Goal: Information Seeking & Learning: Learn about a topic

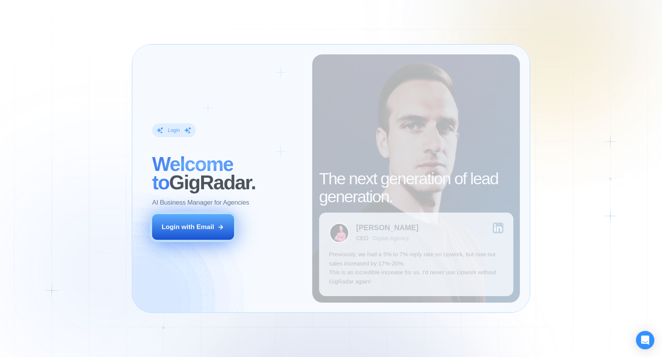
click at [184, 230] on div "Login with Email" at bounding box center [188, 227] width 52 height 9
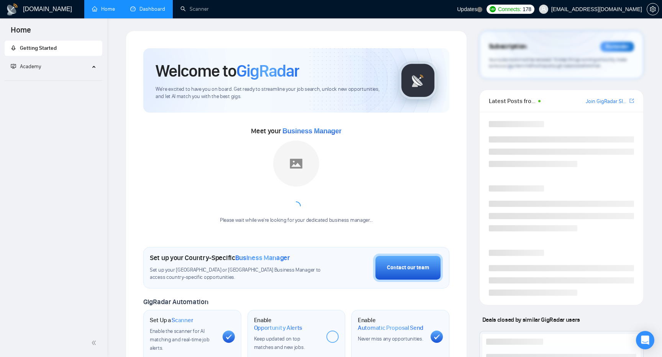
click at [148, 10] on link "Dashboard" at bounding box center [147, 9] width 35 height 7
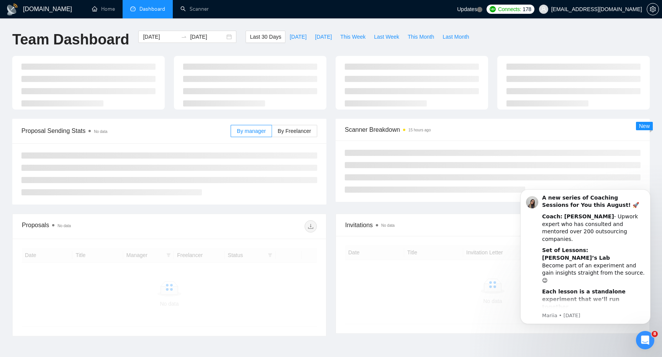
click at [323, 43] on div "Last 30 Days [DATE] [DATE] This Week Last Week This Month Last Month" at bounding box center [359, 43] width 237 height 25
click at [319, 36] on span "[DATE]" at bounding box center [323, 37] width 17 height 8
type input "[DATE]"
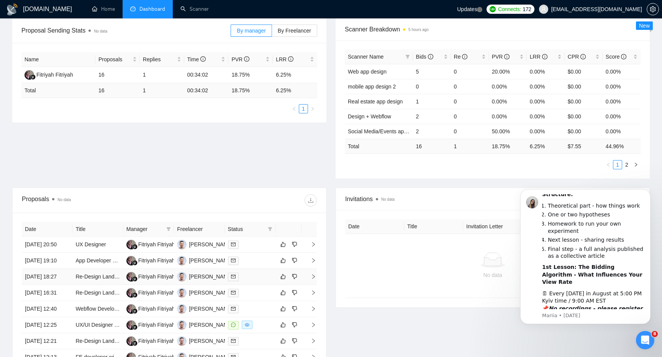
scroll to position [116, 0]
click at [629, 165] on link "2" at bounding box center [627, 165] width 8 height 8
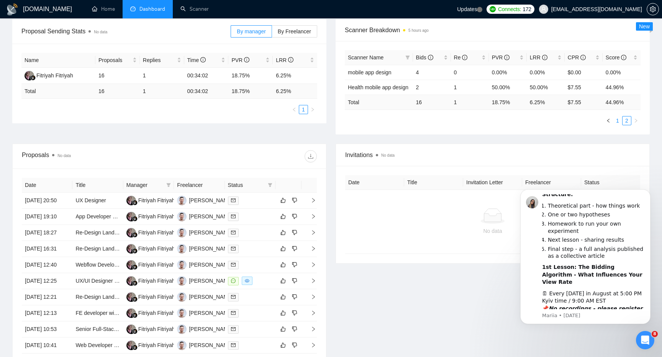
click at [615, 121] on link "1" at bounding box center [617, 120] width 8 height 8
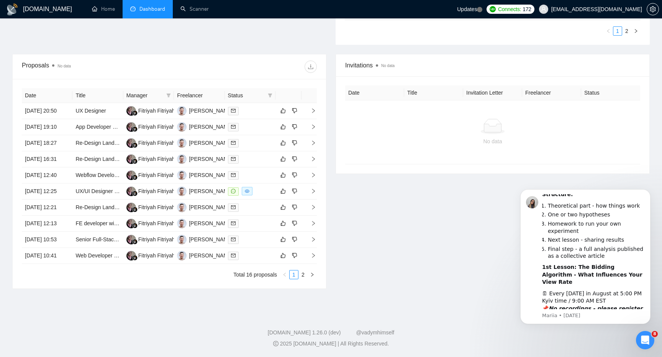
scroll to position [323, 0]
click at [96, 184] on td "UX/UI Designer Needed for Cycle Tracking App" at bounding box center [97, 192] width 51 height 16
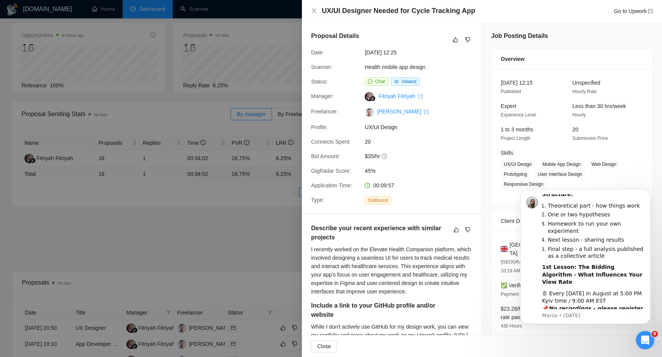
scroll to position [0, 0]
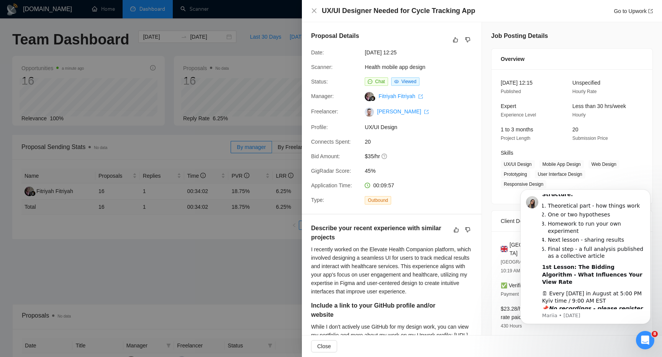
click at [212, 287] on div at bounding box center [331, 178] width 662 height 357
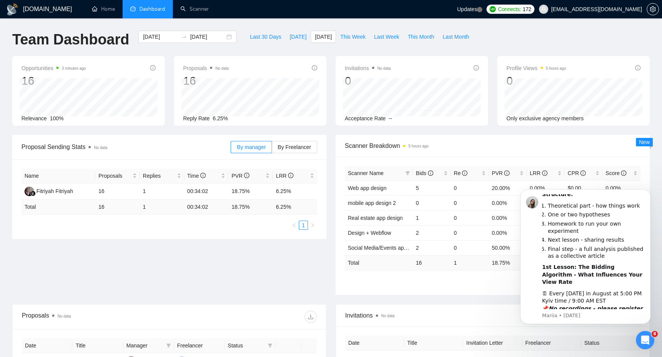
click at [131, 271] on div "Proposal Sending Stats No data By manager By Freelancer Name Proposals Replies …" at bounding box center [331, 219] width 647 height 169
